Goal: Transaction & Acquisition: Book appointment/travel/reservation

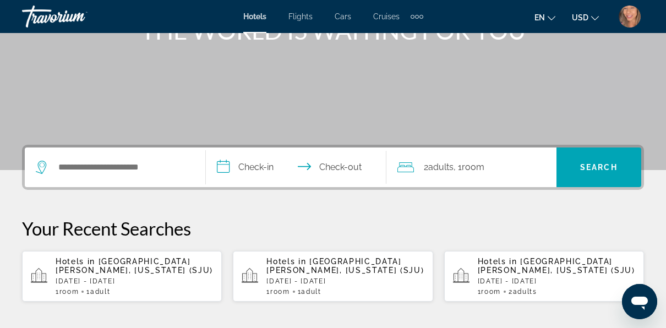
scroll to position [165, 0]
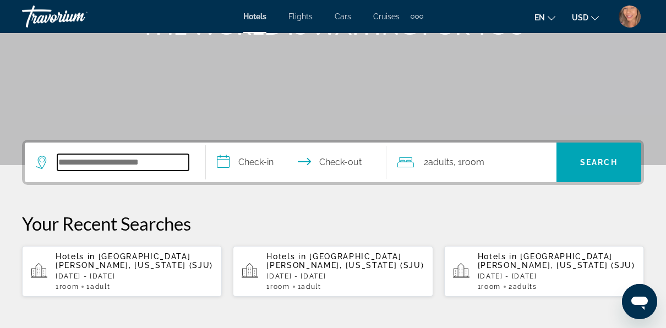
click at [132, 161] on input "Search widget" at bounding box center [123, 162] width 132 height 17
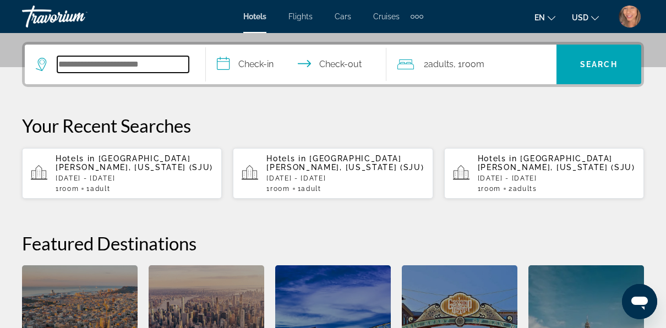
scroll to position [269, 0]
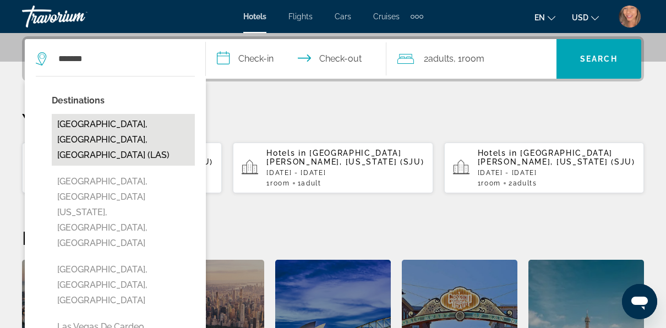
click at [112, 127] on button "[GEOGRAPHIC_DATA], [GEOGRAPHIC_DATA], [GEOGRAPHIC_DATA] (LAS)" at bounding box center [123, 140] width 143 height 52
type input "**********"
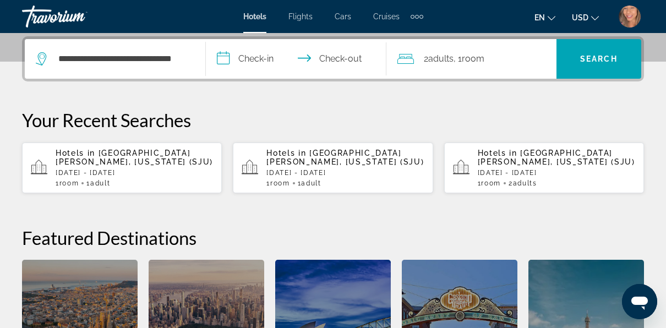
click at [259, 57] on input "**********" at bounding box center [299, 60] width 186 height 43
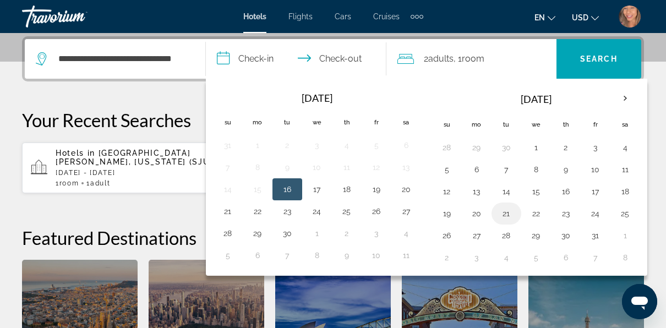
click at [502, 215] on button "21" at bounding box center [507, 213] width 18 height 15
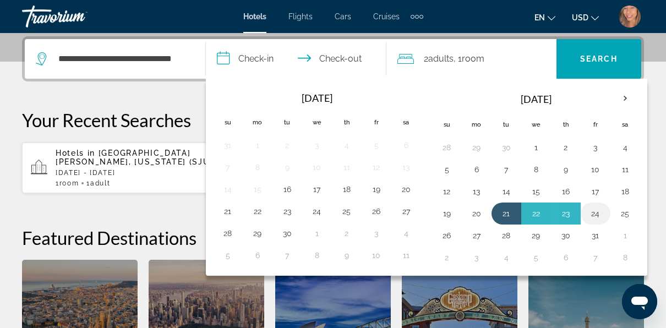
click at [590, 213] on button "24" at bounding box center [596, 213] width 18 height 15
type input "**********"
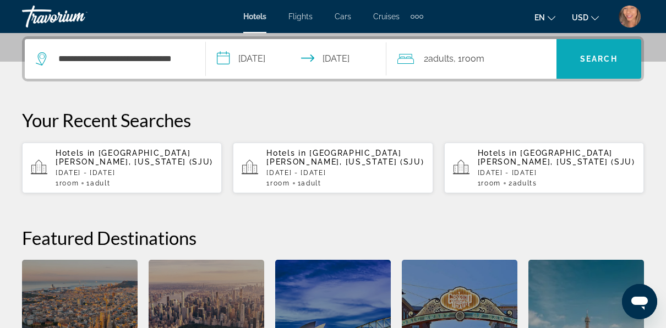
click at [600, 52] on span "Search widget" at bounding box center [599, 59] width 85 height 26
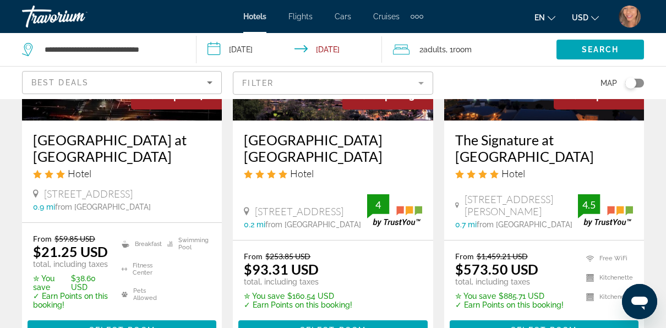
scroll to position [661, 0]
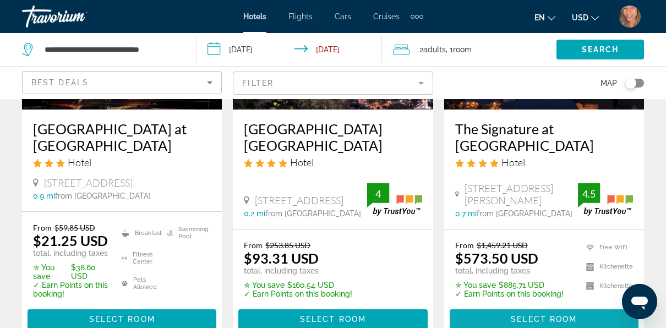
click at [538, 315] on span "Select Room" at bounding box center [544, 319] width 66 height 9
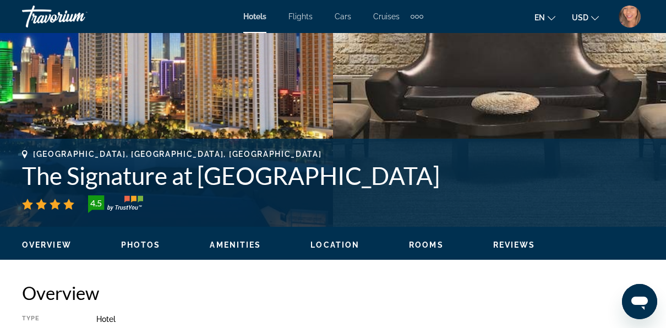
scroll to position [385, 0]
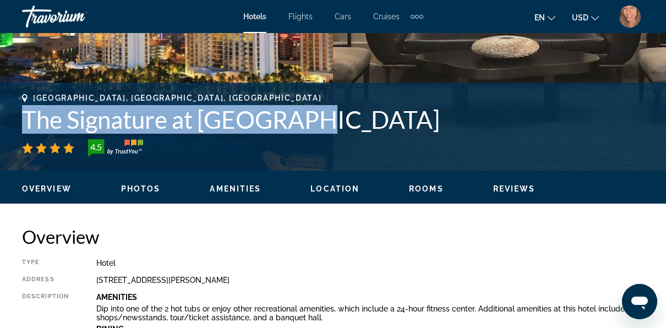
drag, startPoint x: 29, startPoint y: 126, endPoint x: 333, endPoint y: 119, distance: 304.0
click at [333, 119] on h1 "The Signature at [GEOGRAPHIC_DATA]" at bounding box center [333, 119] width 622 height 29
copy h1 "The Signature at [GEOGRAPHIC_DATA]"
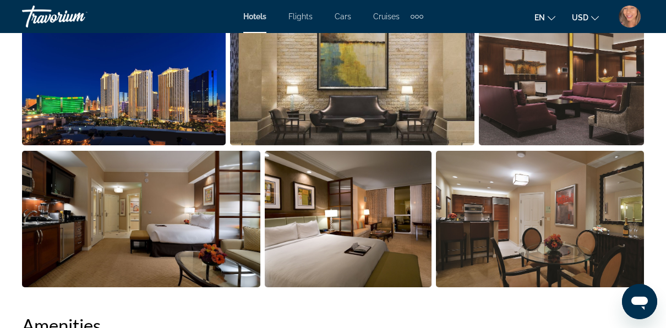
scroll to position [771, 0]
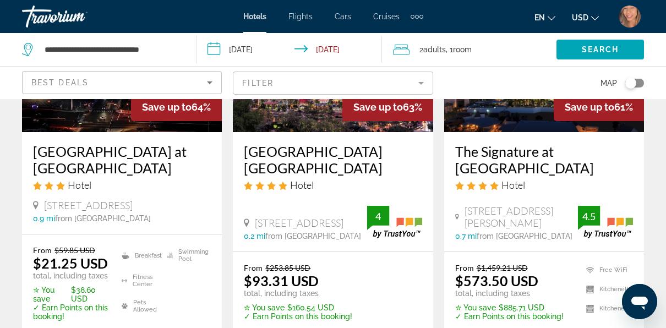
scroll to position [661, 0]
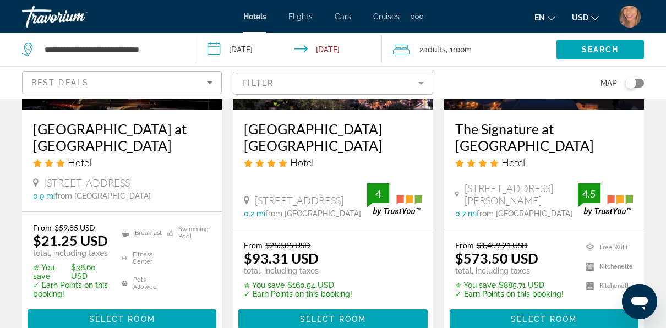
click at [545, 267] on p "total, including taxes" at bounding box center [509, 271] width 108 height 9
click at [545, 315] on span "Select Room" at bounding box center [544, 319] width 66 height 9
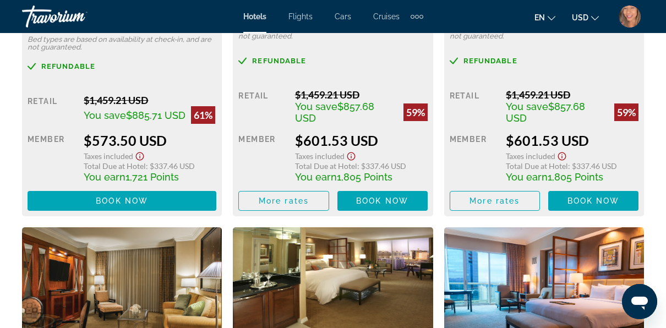
scroll to position [1927, 0]
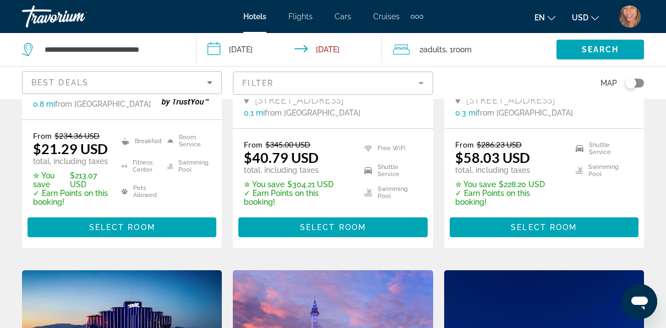
scroll to position [330, 0]
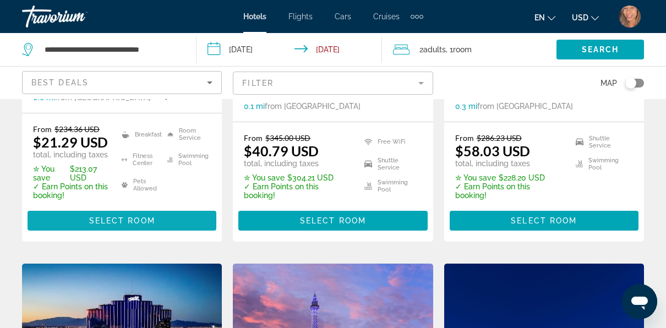
click at [130, 216] on span "Select Room" at bounding box center [122, 220] width 66 height 9
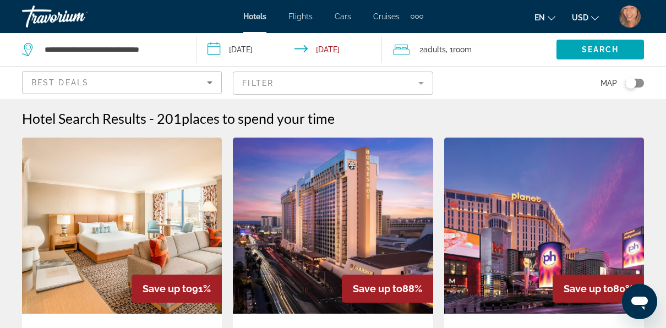
click at [248, 51] on input "**********" at bounding box center [292, 51] width 190 height 36
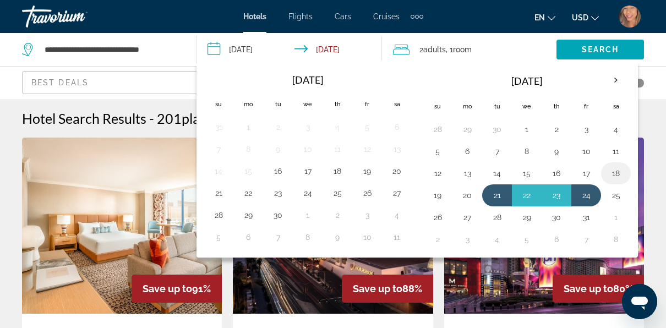
click at [608, 169] on button "18" at bounding box center [616, 173] width 18 height 15
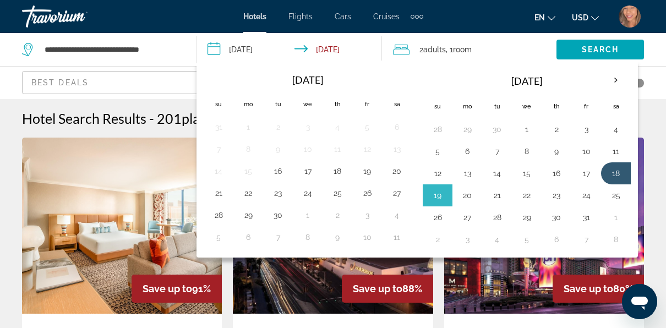
click at [465, 195] on button "20" at bounding box center [468, 195] width 18 height 15
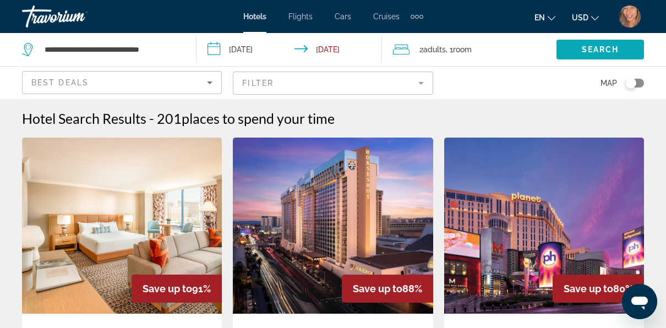
click at [572, 46] on span "Search widget" at bounding box center [601, 49] width 88 height 26
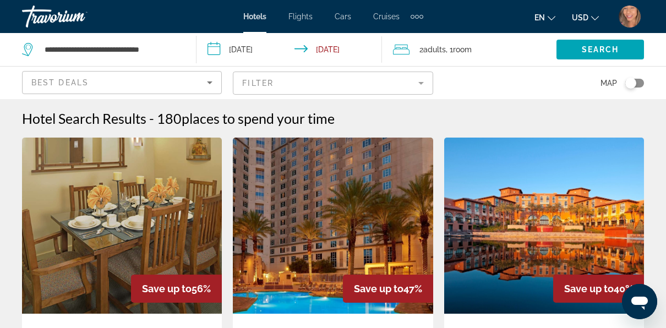
click at [263, 44] on input "**********" at bounding box center [292, 51] width 190 height 36
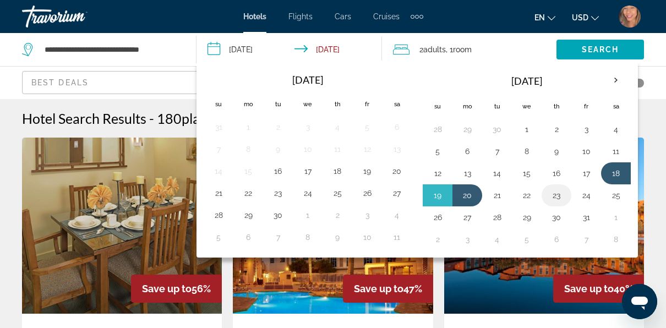
drag, startPoint x: 557, startPoint y: 194, endPoint x: 566, endPoint y: 191, distance: 9.4
click at [558, 194] on button "23" at bounding box center [557, 195] width 18 height 15
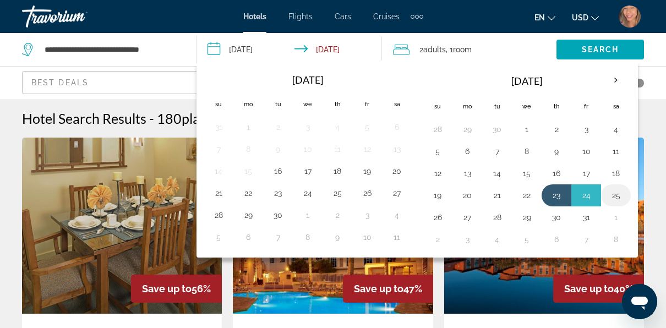
click at [607, 192] on button "25" at bounding box center [616, 195] width 18 height 15
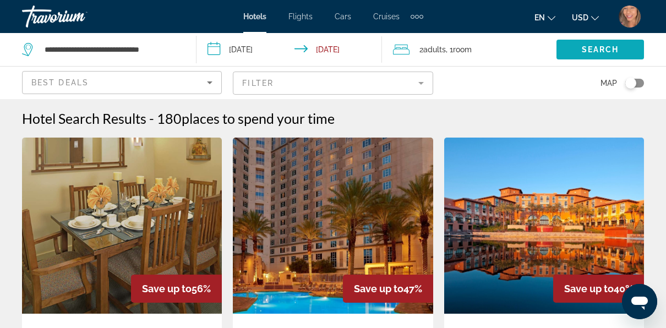
click at [596, 51] on span "Search" at bounding box center [600, 49] width 37 height 9
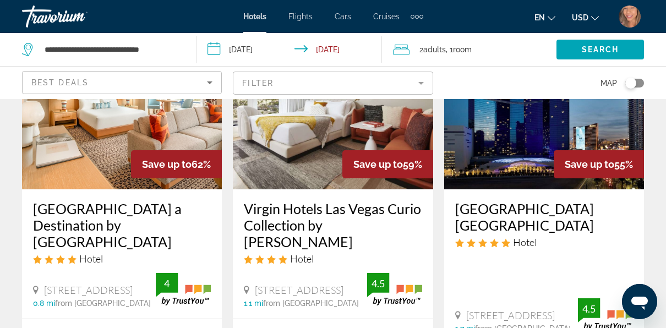
scroll to position [110, 0]
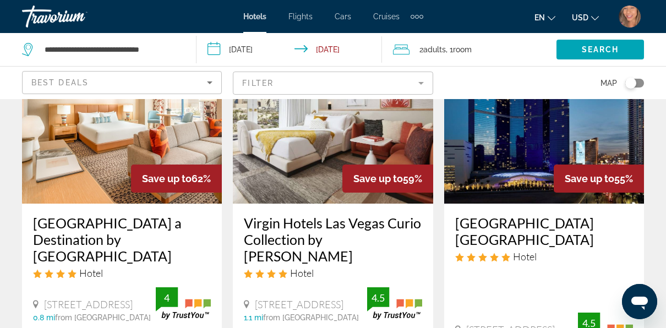
click at [266, 48] on input "**********" at bounding box center [292, 51] width 190 height 36
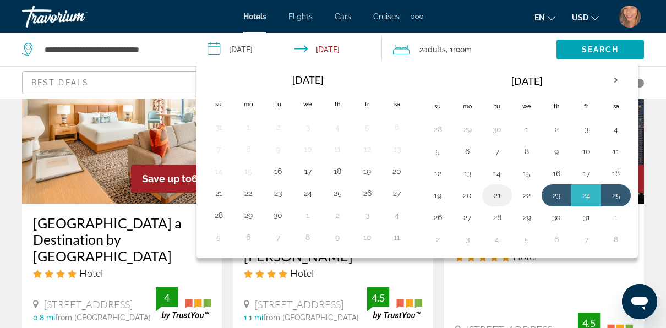
click at [495, 193] on button "21" at bounding box center [497, 195] width 18 height 15
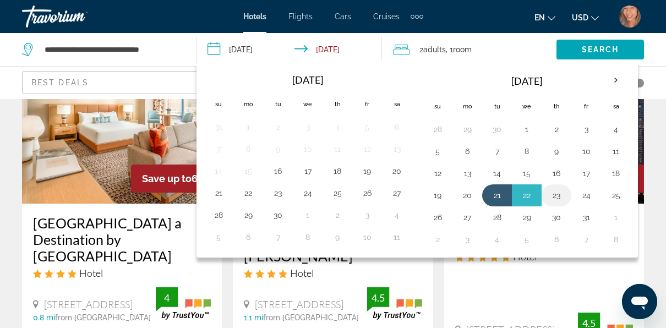
click at [548, 191] on button "23" at bounding box center [557, 195] width 18 height 15
type input "**********"
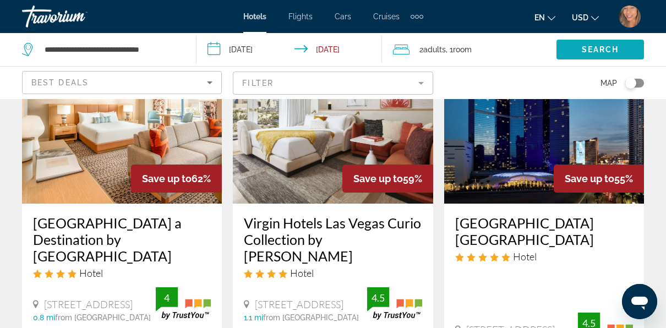
click at [569, 48] on span "Search widget" at bounding box center [601, 49] width 88 height 26
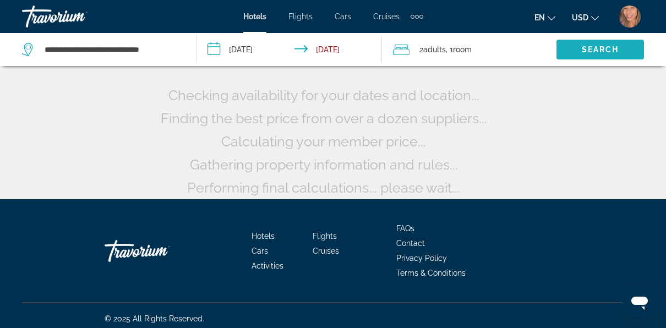
scroll to position [0, 0]
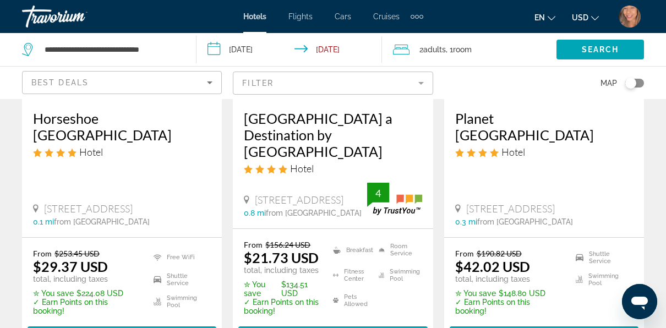
scroll to position [220, 0]
